Goal: Task Accomplishment & Management: Use online tool/utility

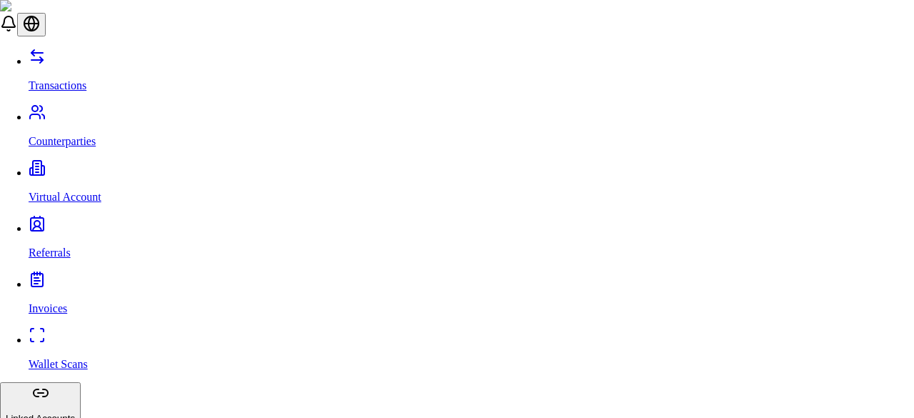
type input "***"
select select "****"
select select "********"
